Goal: Complete application form: Complete application form

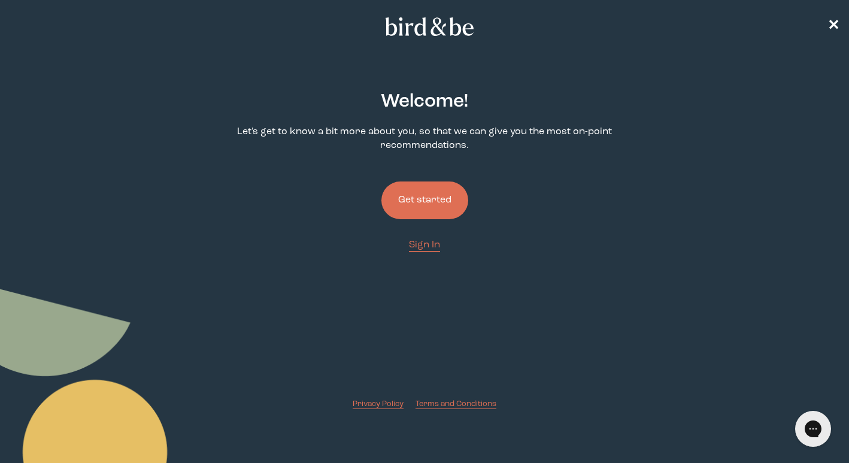
click at [421, 212] on button "Get started" at bounding box center [424, 200] width 87 height 38
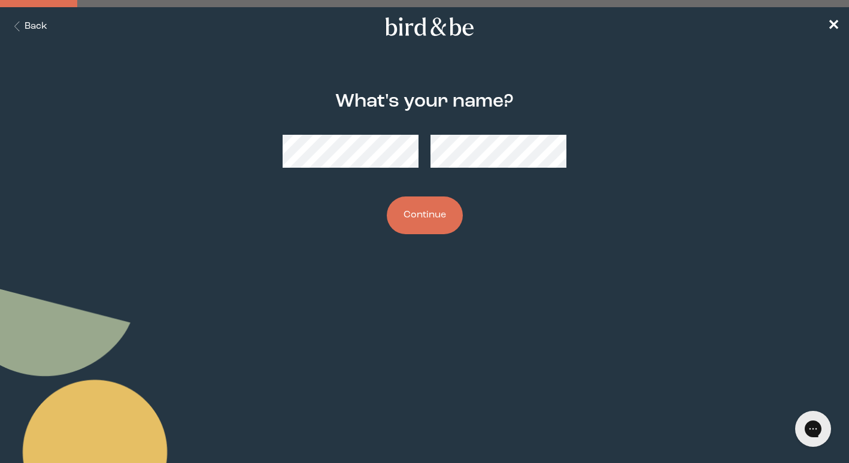
click at [442, 218] on button "Continue" at bounding box center [425, 215] width 76 height 38
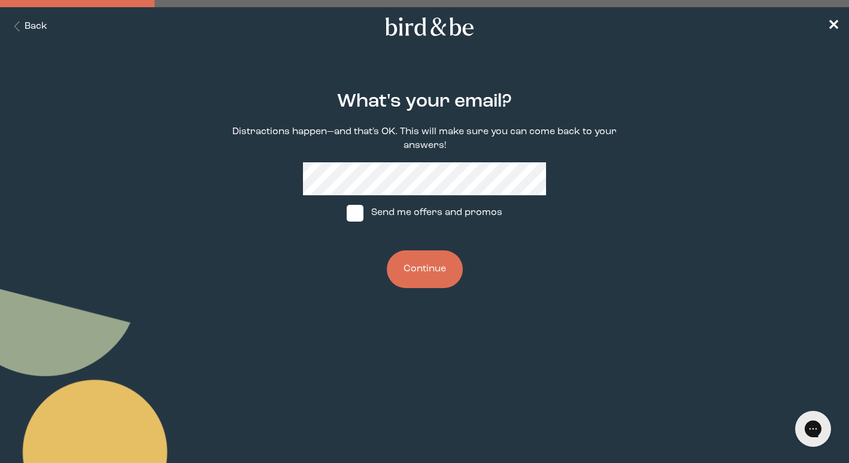
click at [432, 254] on button "Continue" at bounding box center [425, 269] width 76 height 38
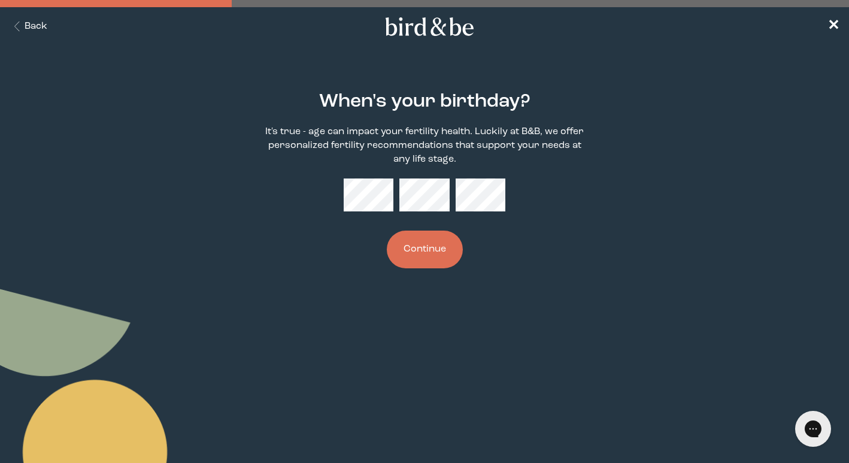
click at [360, 212] on div "When's your birthday? It's true - age can impact your fertility health. Luckily…" at bounding box center [424, 179] width 405 height 215
click at [420, 248] on button "Continue" at bounding box center [425, 249] width 76 height 38
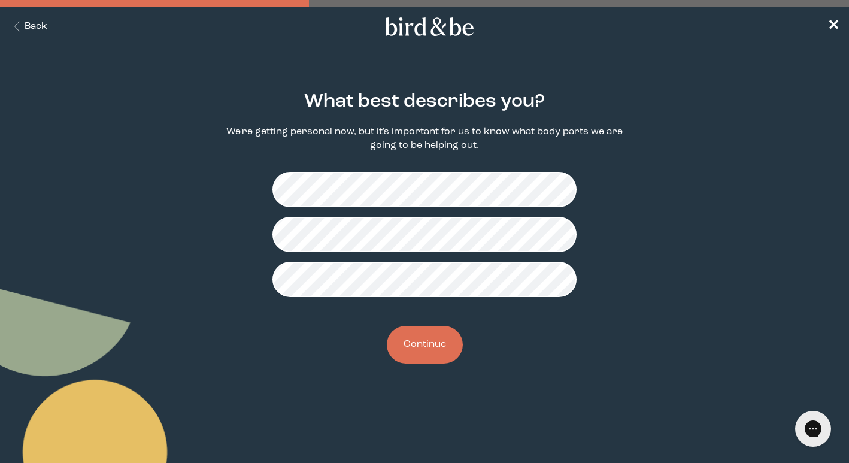
click at [424, 341] on button "Continue" at bounding box center [425, 345] width 76 height 38
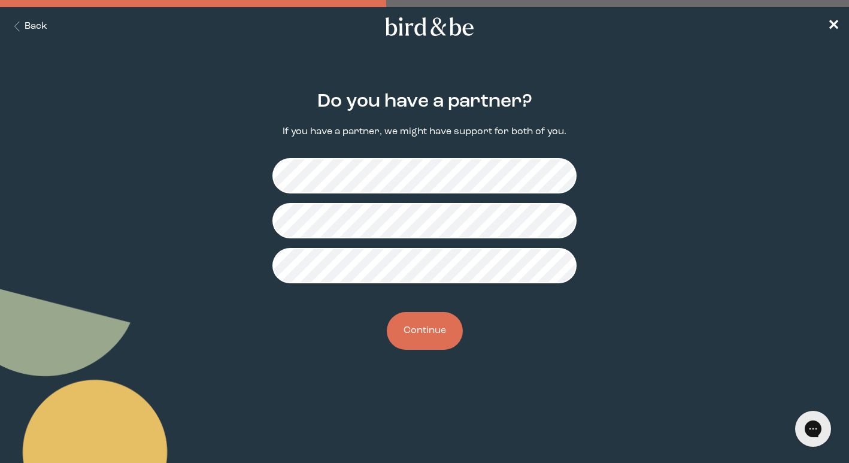
click at [435, 338] on button "Continue" at bounding box center [425, 331] width 76 height 38
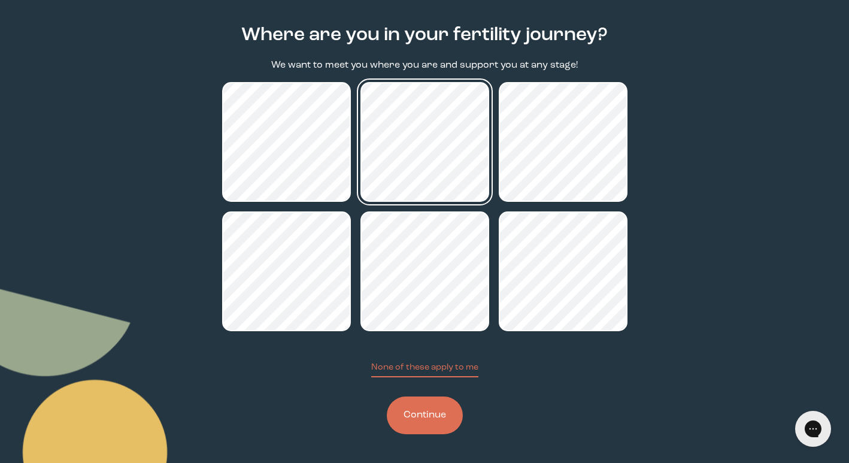
scroll to position [66, 0]
click at [433, 415] on button "Continue" at bounding box center [425, 415] width 76 height 38
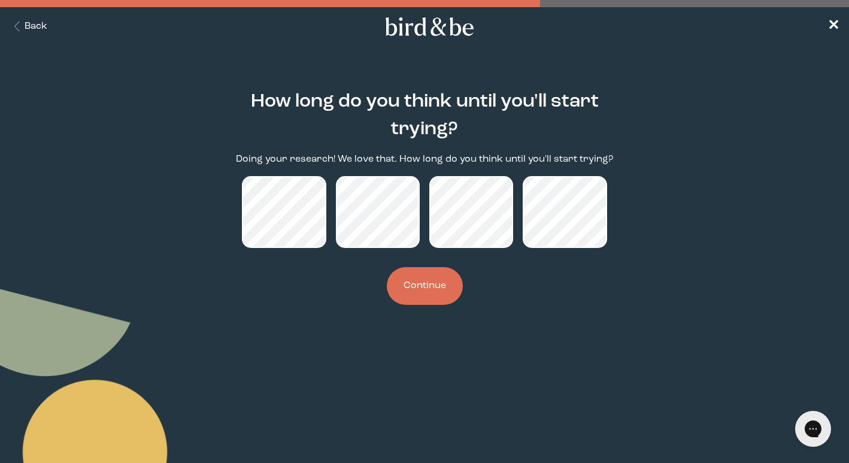
click at [434, 295] on button "Continue" at bounding box center [425, 286] width 76 height 38
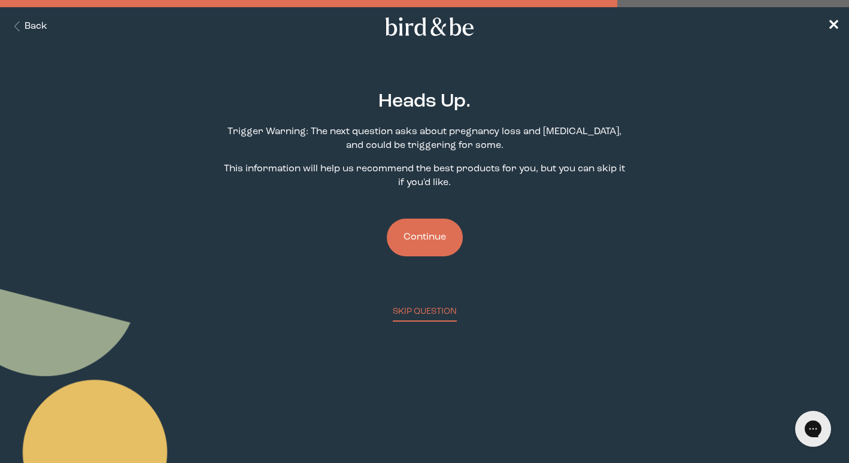
click at [426, 236] on button "Continue" at bounding box center [425, 237] width 76 height 38
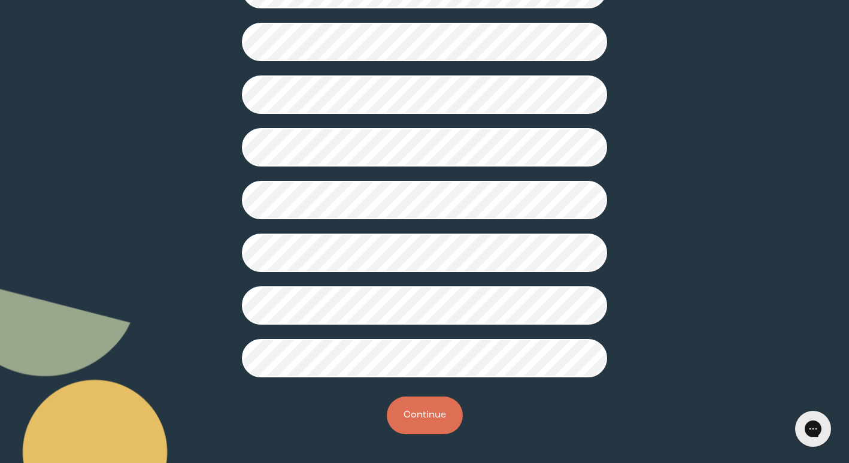
scroll to position [286, 0]
click at [405, 417] on button "Continue" at bounding box center [425, 415] width 76 height 38
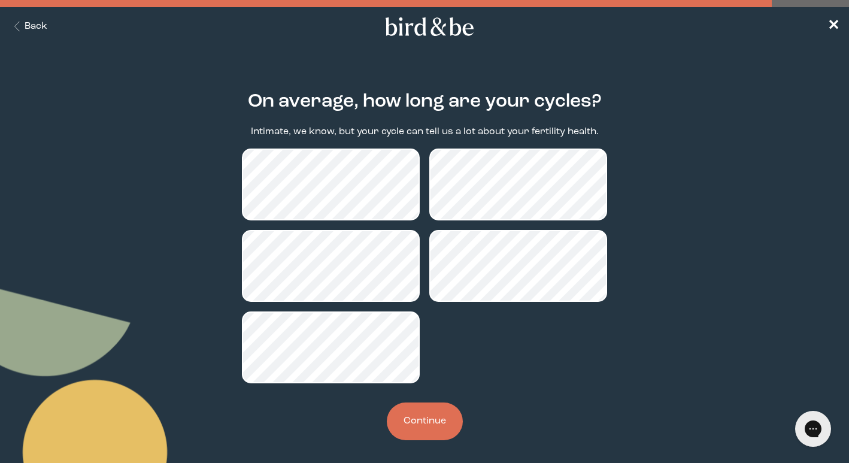
click at [433, 426] on button "Continue" at bounding box center [425, 421] width 76 height 38
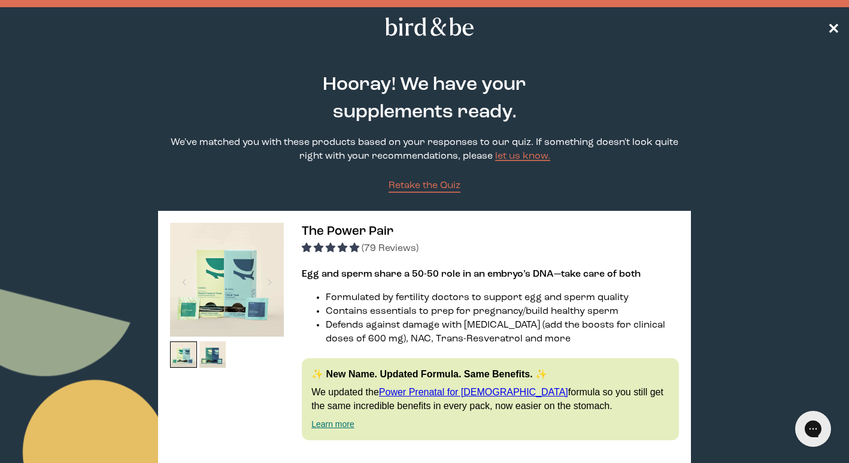
click at [834, 23] on span "✕" at bounding box center [833, 27] width 12 height 14
